Goal: Task Accomplishment & Management: Use online tool/utility

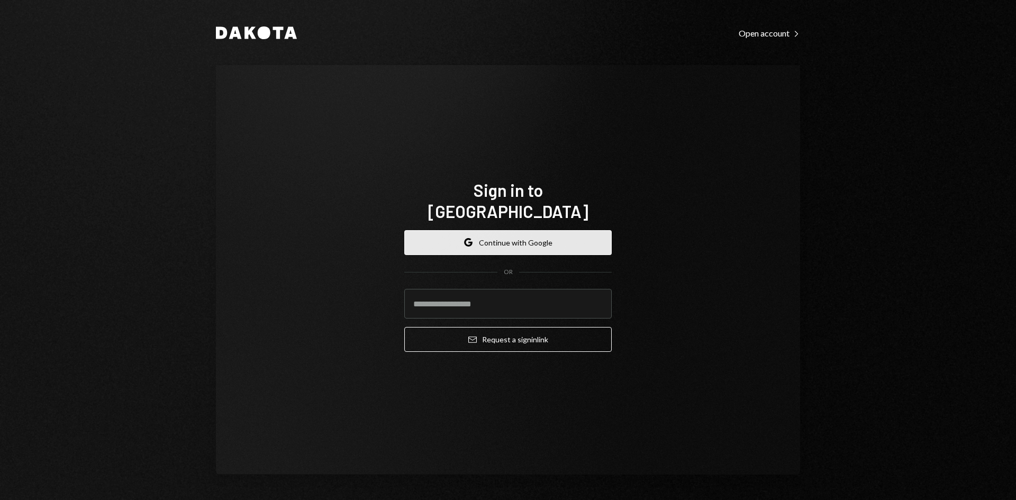
click at [536, 234] on button "Google Continue with Google" at bounding box center [507, 242] width 207 height 25
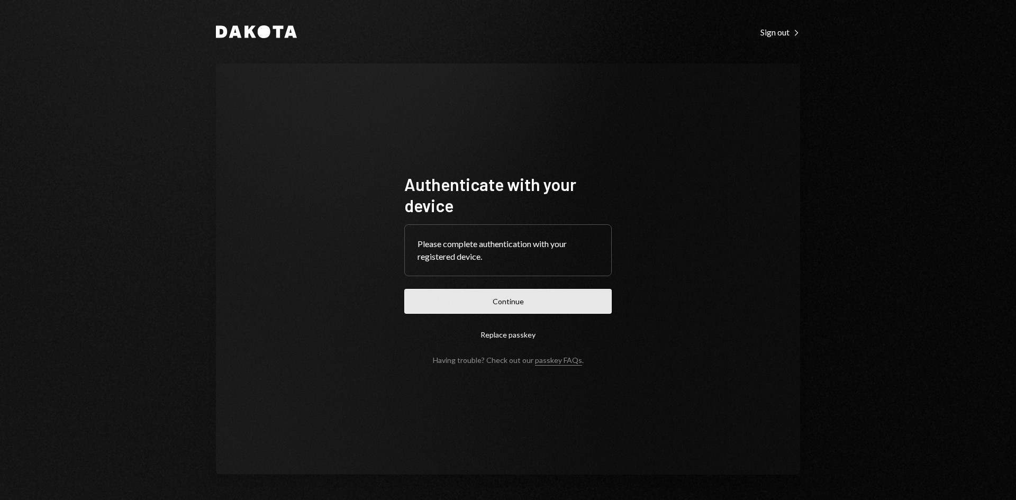
click at [574, 303] on button "Continue" at bounding box center [507, 301] width 207 height 25
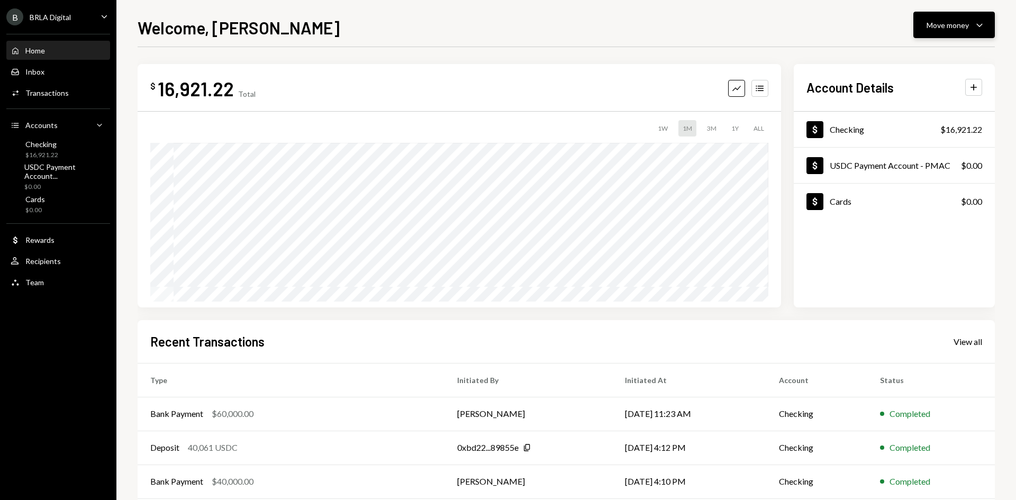
click at [945, 24] on div "Move money" at bounding box center [948, 25] width 42 height 11
click at [931, 104] on div "Deposit" at bounding box center [945, 104] width 77 height 11
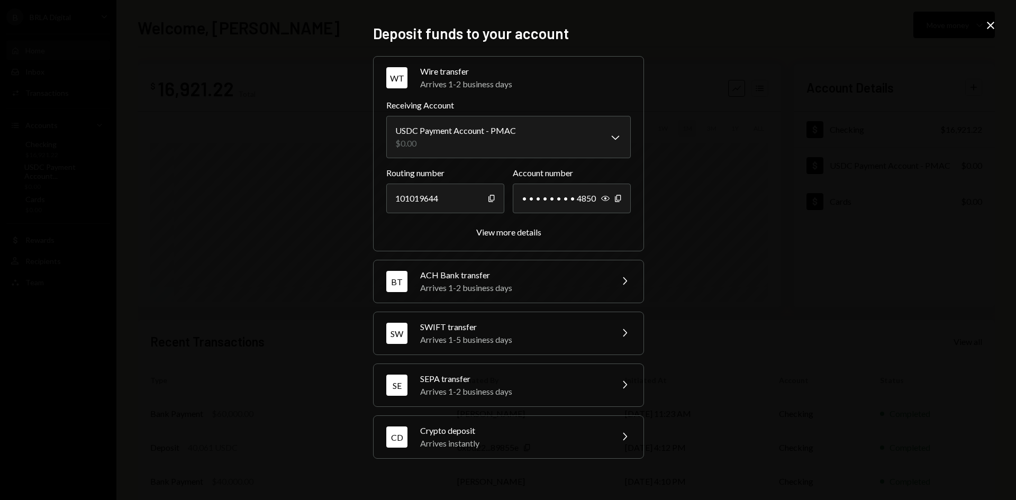
click at [457, 433] on div "Crypto deposit" at bounding box center [512, 430] width 185 height 13
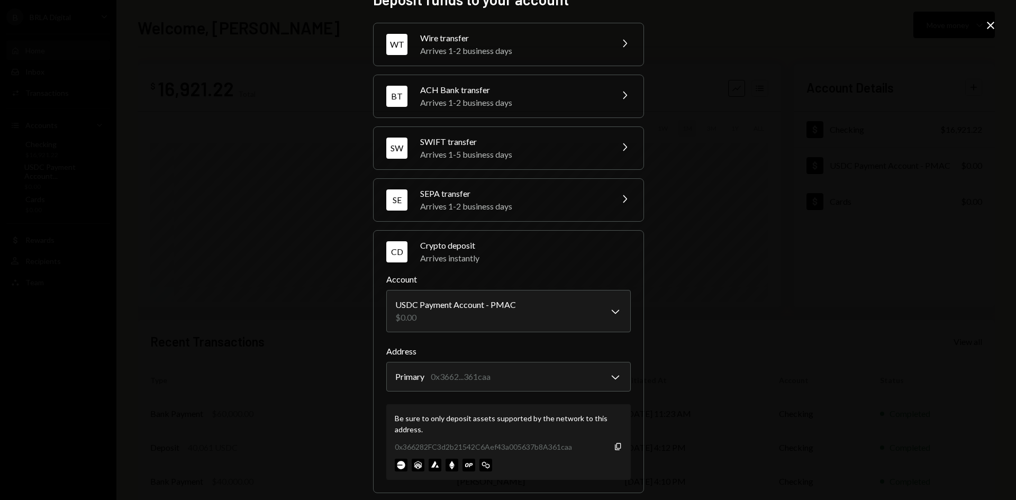
scroll to position [32, 0]
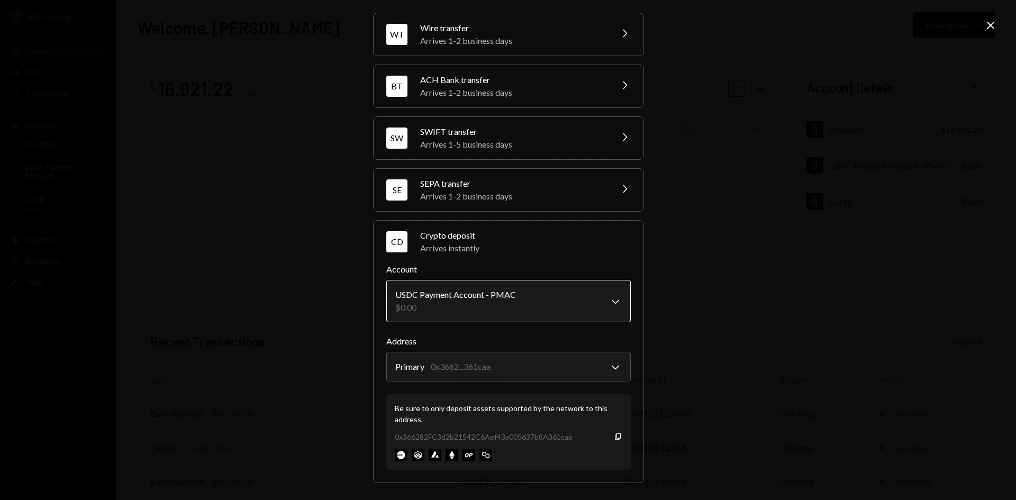
click at [518, 312] on body "B BRLA Digital Caret Down Home Home Inbox Inbox Activities Transactions Account…" at bounding box center [508, 250] width 1016 height 500
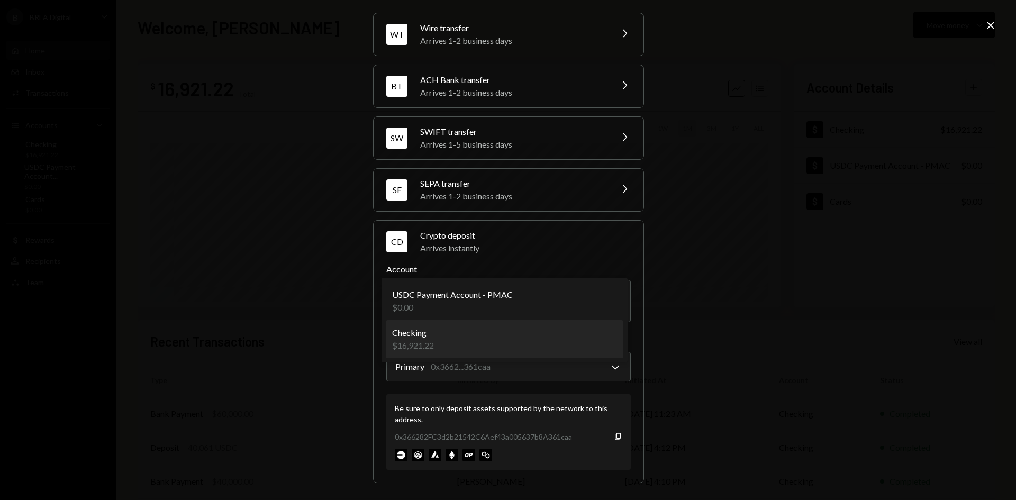
select select "**********"
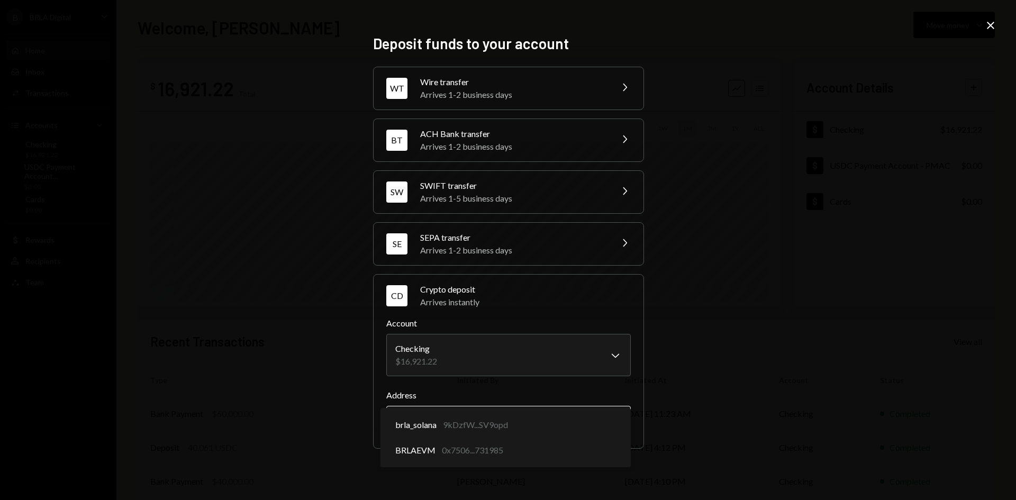
click at [490, 414] on body "B BRLA Digital Caret Down Home Home Inbox Inbox Activities Transactions Account…" at bounding box center [508, 250] width 1016 height 500
select select "**********"
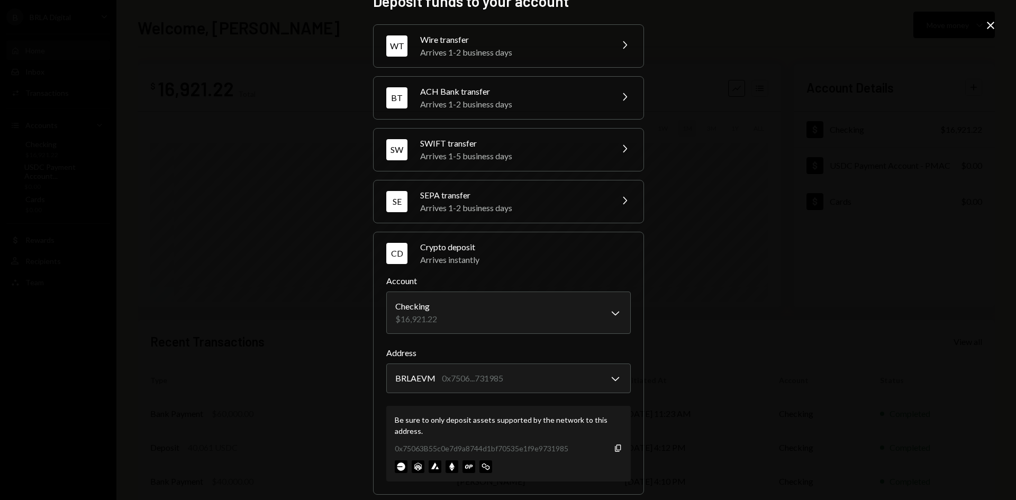
scroll to position [32, 0]
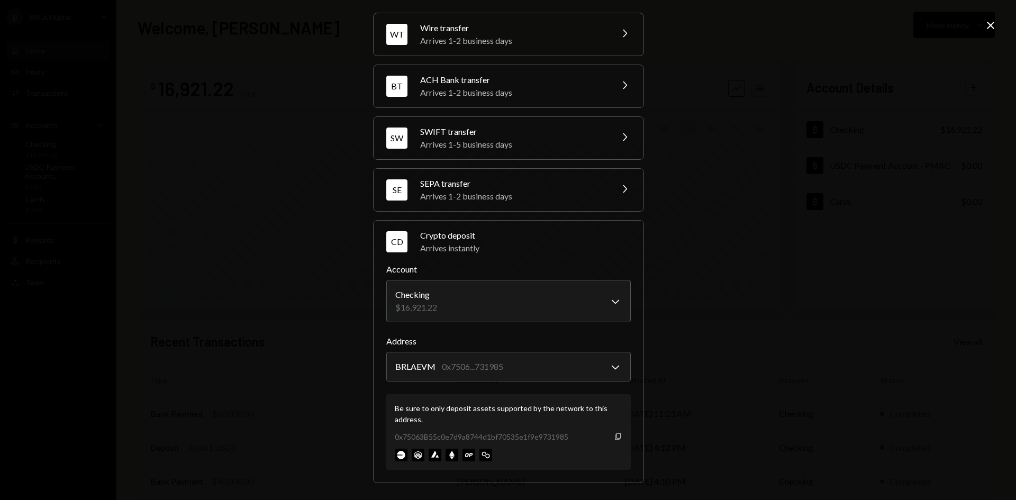
click at [616, 440] on icon "button" at bounding box center [618, 436] width 6 height 7
click at [989, 25] on icon "Close" at bounding box center [990, 25] width 13 height 13
